Goal: Find specific page/section: Find specific page/section

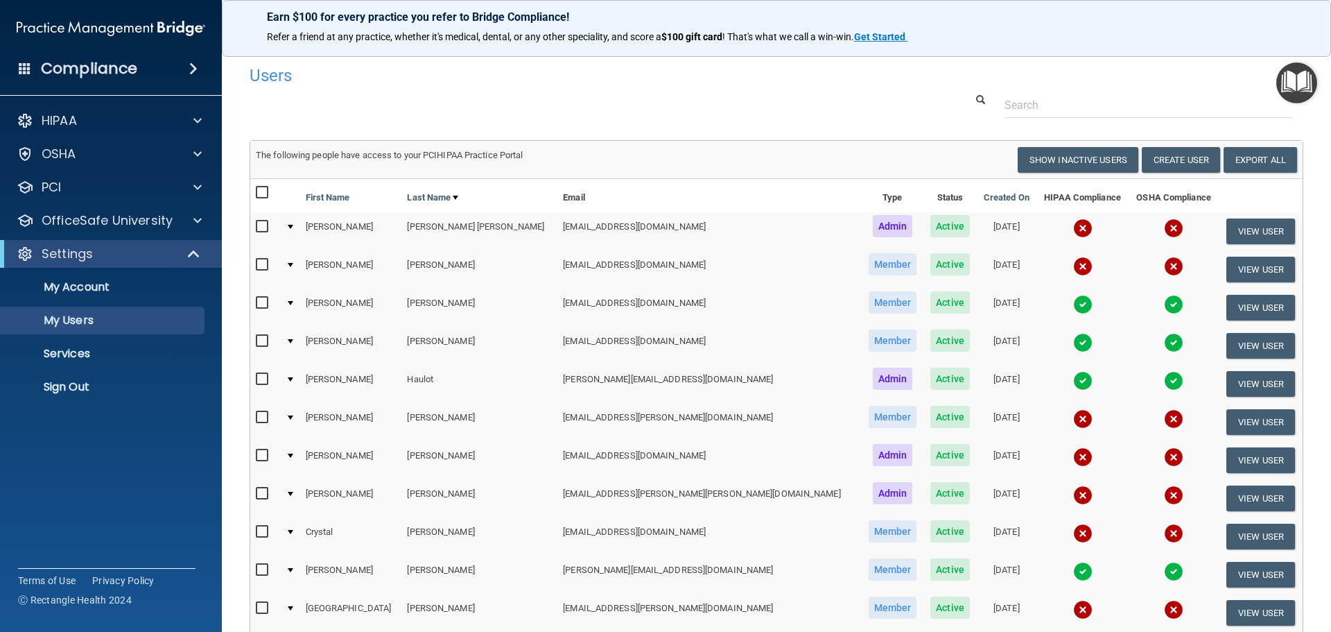
select select "20"
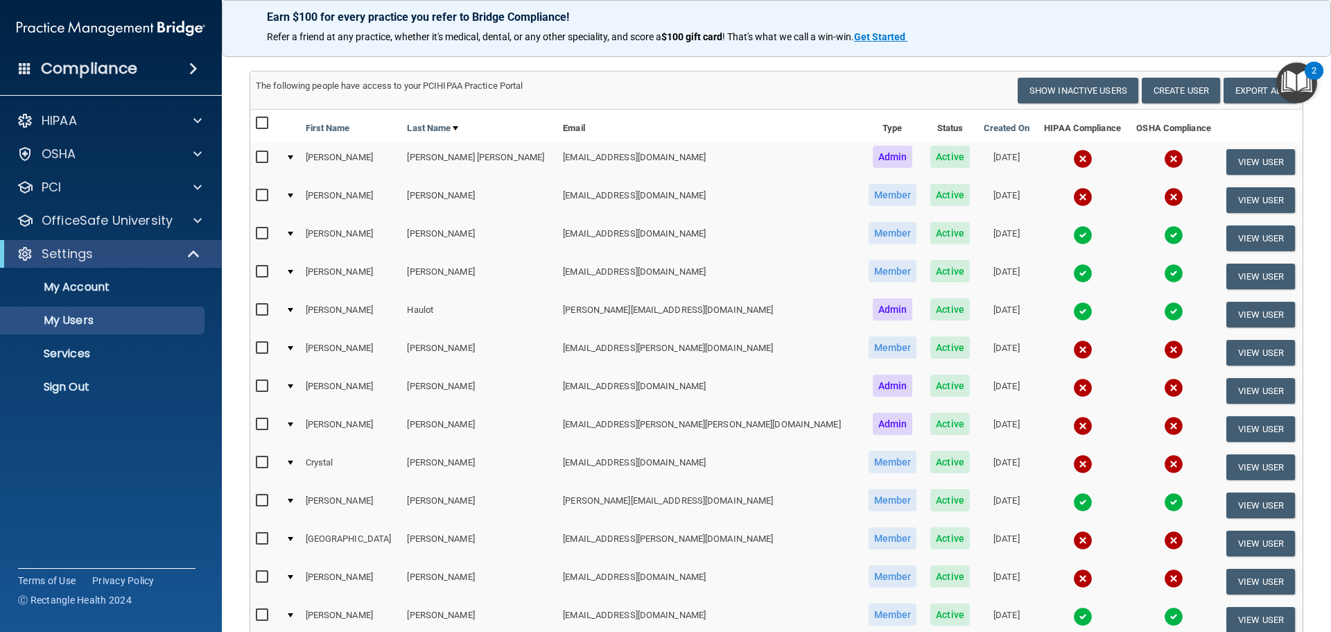
click at [94, 69] on h4 "Compliance" at bounding box center [89, 68] width 96 height 19
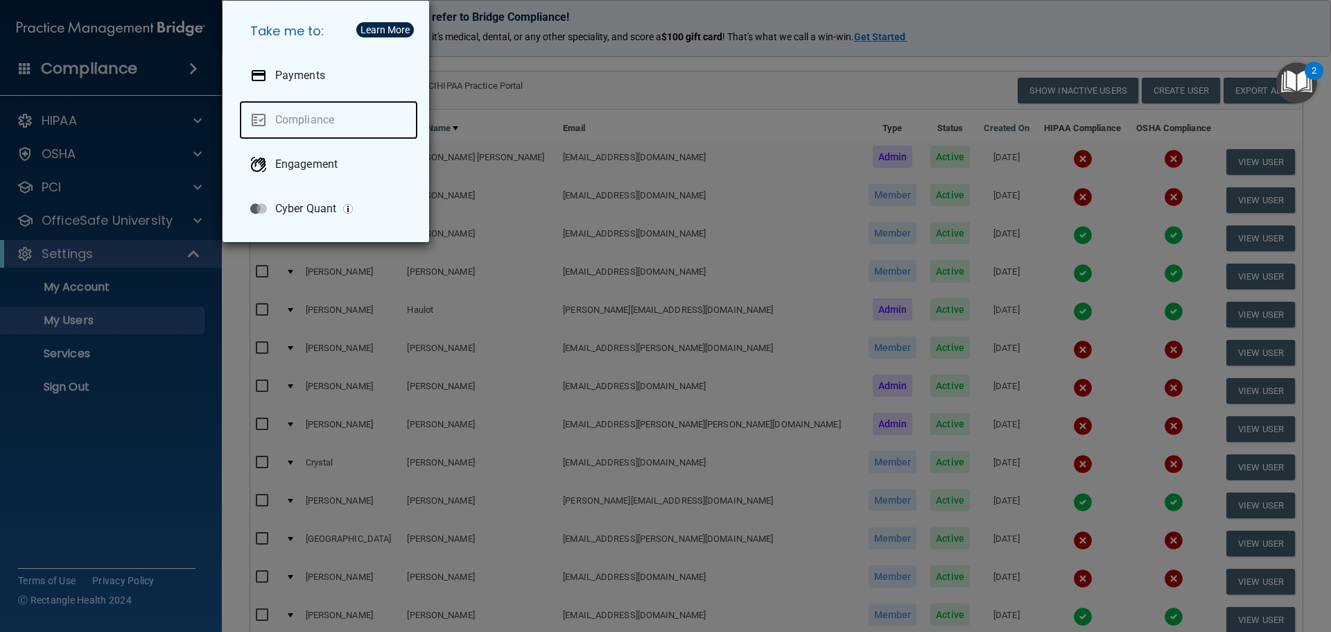
click at [383, 132] on link "Compliance" at bounding box center [328, 120] width 179 height 39
click at [24, 68] on div "Take me to: Payments Compliance Engagement Cyber Quant" at bounding box center [665, 316] width 1331 height 632
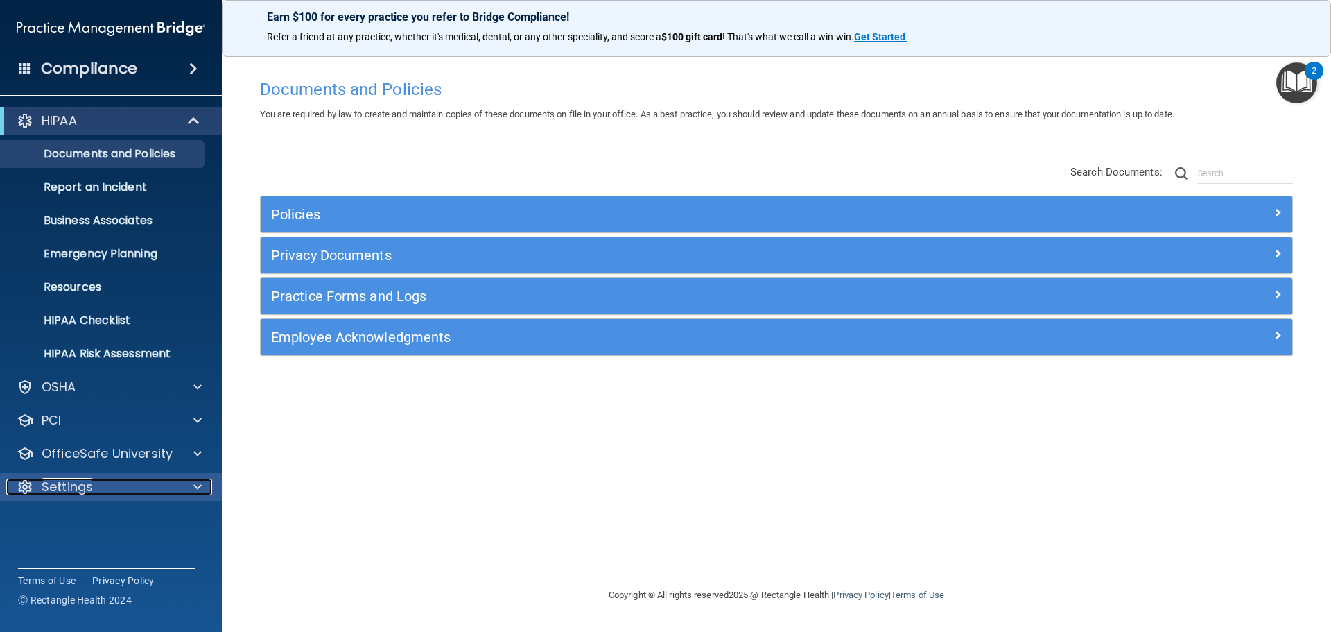
click at [171, 493] on div "Settings" at bounding box center [92, 486] width 172 height 17
